Goal: Navigation & Orientation: Find specific page/section

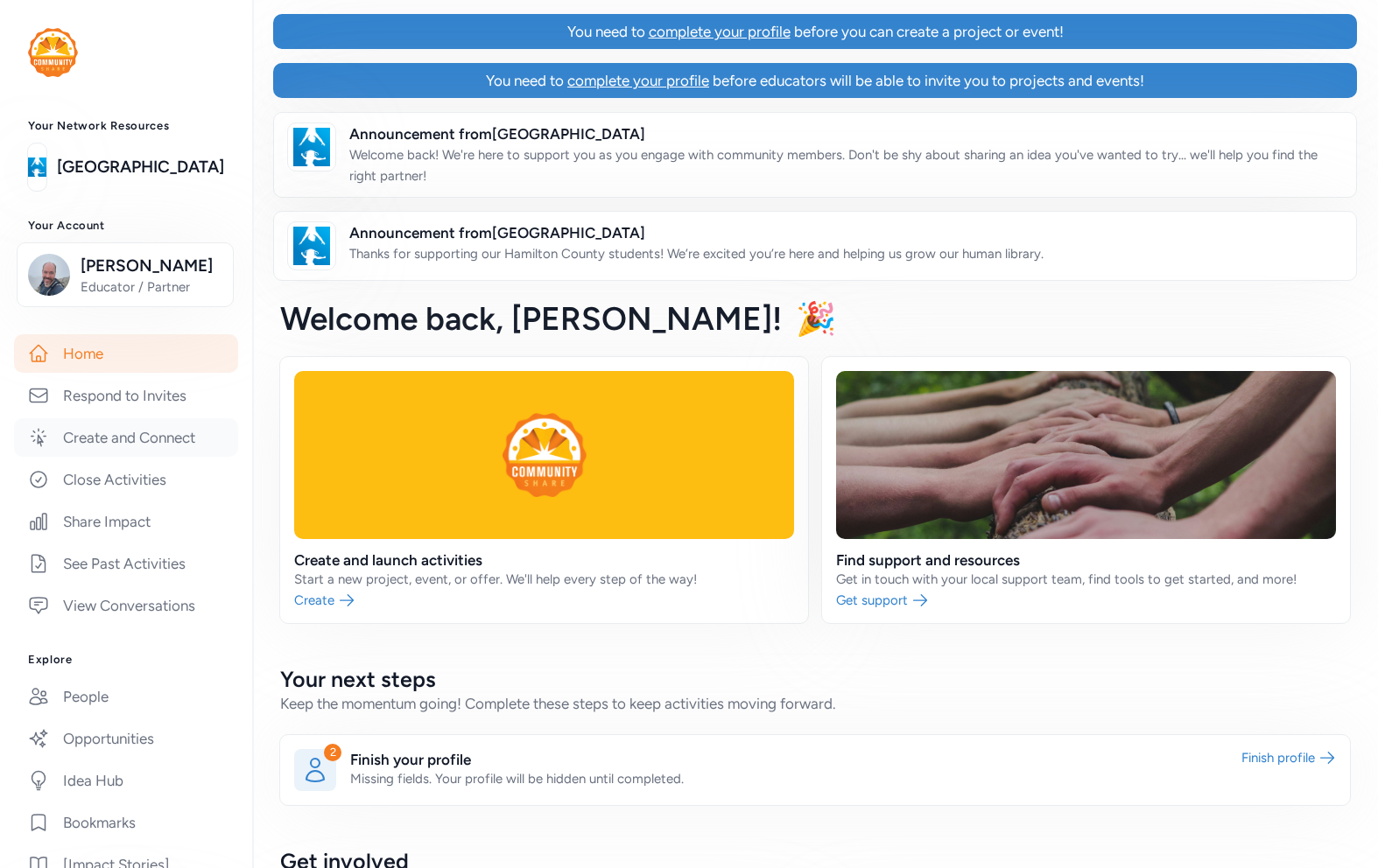
click at [119, 441] on link "Create and Connect" at bounding box center [126, 438] width 224 height 38
